Goal: Transaction & Acquisition: Obtain resource

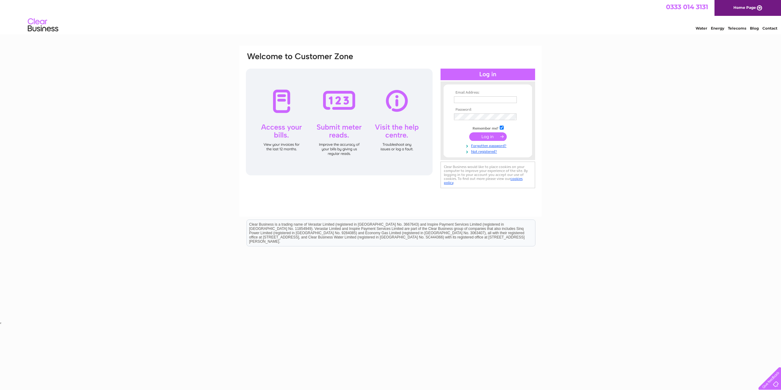
type input "sajjad@brindleys.co.uk"
click at [482, 139] on input "submit" at bounding box center [488, 136] width 38 height 9
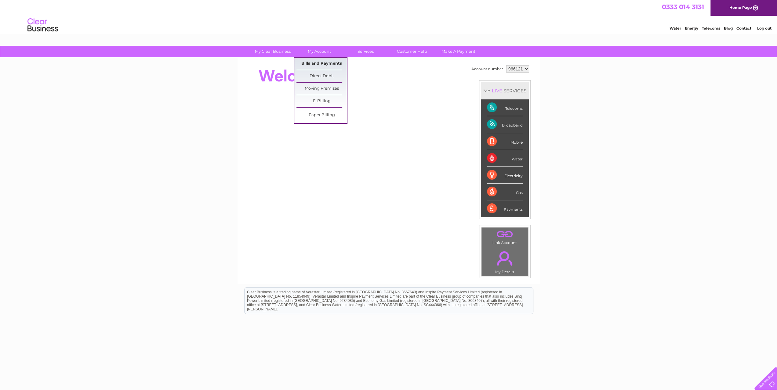
click at [320, 65] on link "Bills and Payments" at bounding box center [321, 64] width 50 height 12
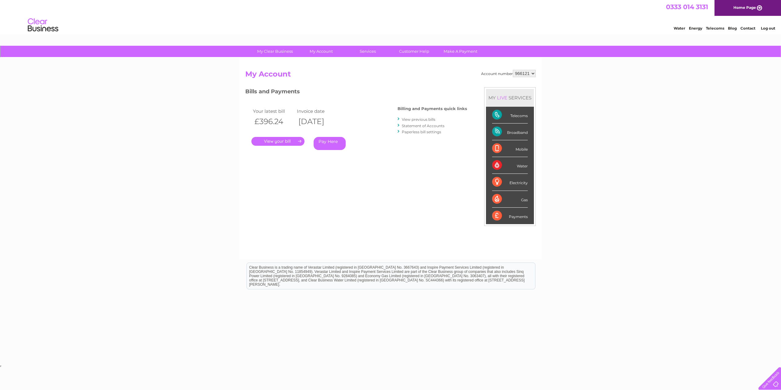
click at [283, 144] on link "." at bounding box center [277, 141] width 53 height 9
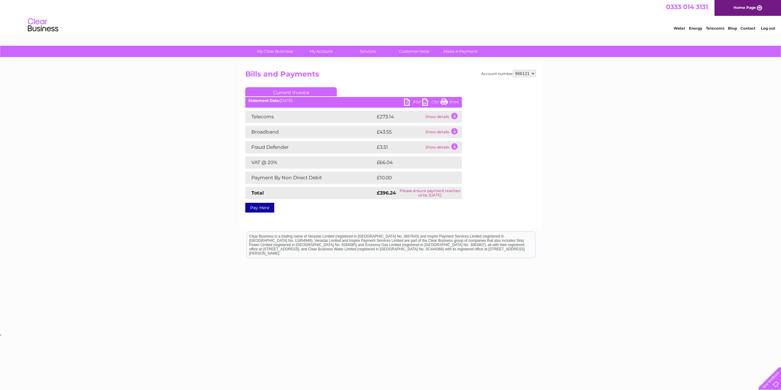
click at [411, 100] on link "PDF" at bounding box center [413, 103] width 18 height 9
click at [765, 31] on li "Log out" at bounding box center [768, 28] width 18 height 8
click at [767, 29] on link "Log out" at bounding box center [768, 28] width 14 height 5
